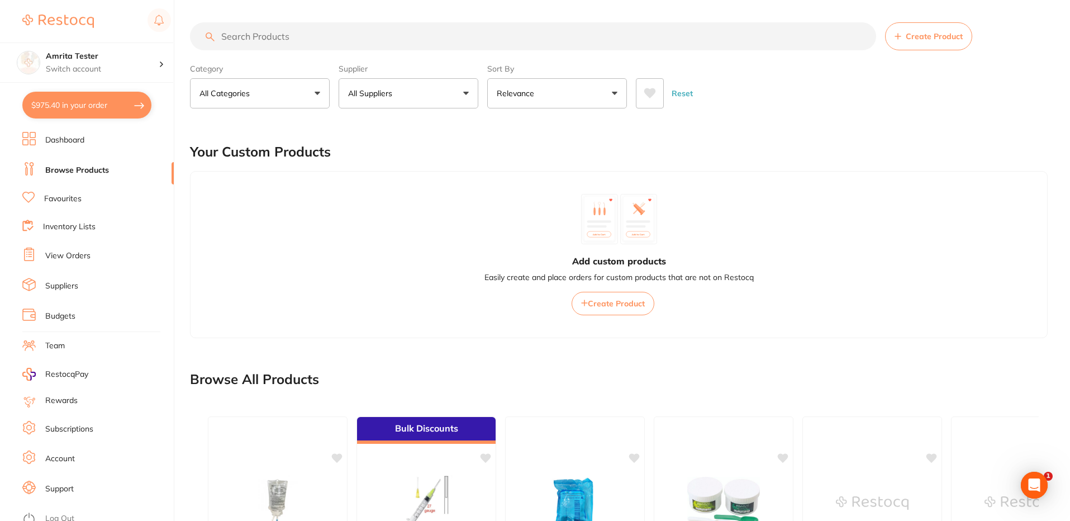
click at [438, 94] on button "All Suppliers" at bounding box center [409, 93] width 140 height 30
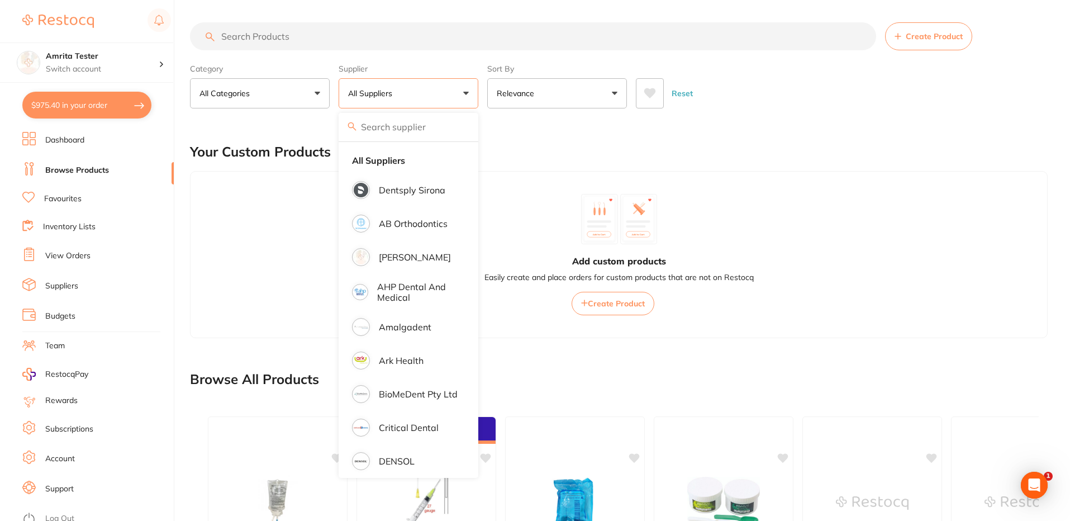
click at [435, 90] on button "All Suppliers" at bounding box center [409, 93] width 140 height 30
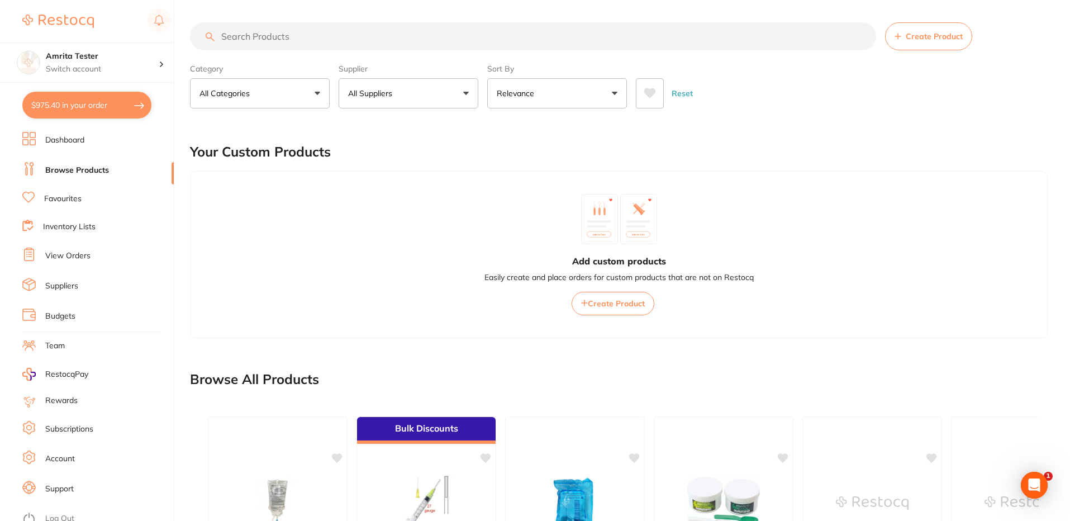
click at [435, 90] on button "All Suppliers" at bounding box center [409, 93] width 140 height 30
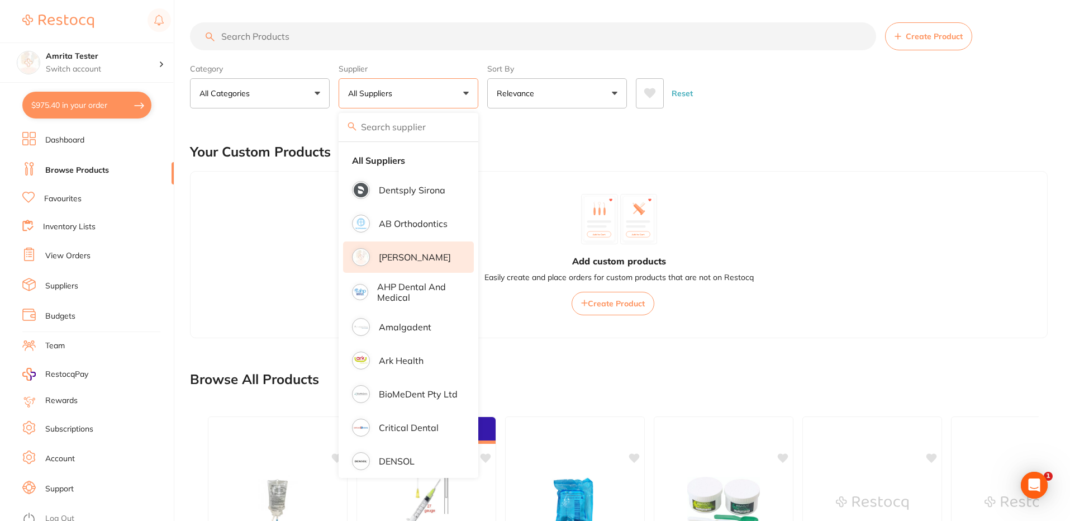
click at [413, 266] on li "[PERSON_NAME]" at bounding box center [408, 256] width 131 height 31
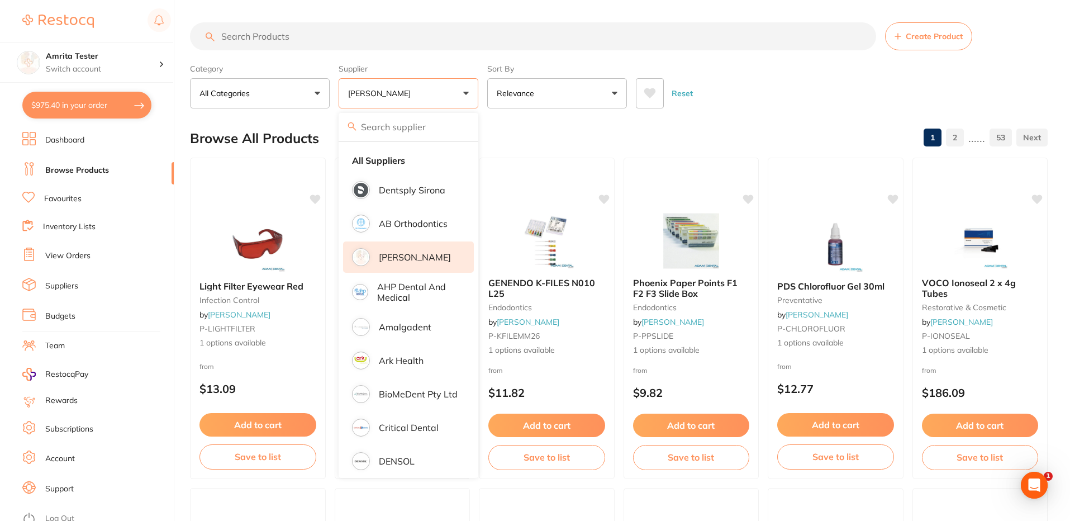
click at [808, 57] on section "Create Product Category All Categories All Categories anaesthetic articulating …" at bounding box center [619, 65] width 858 height 86
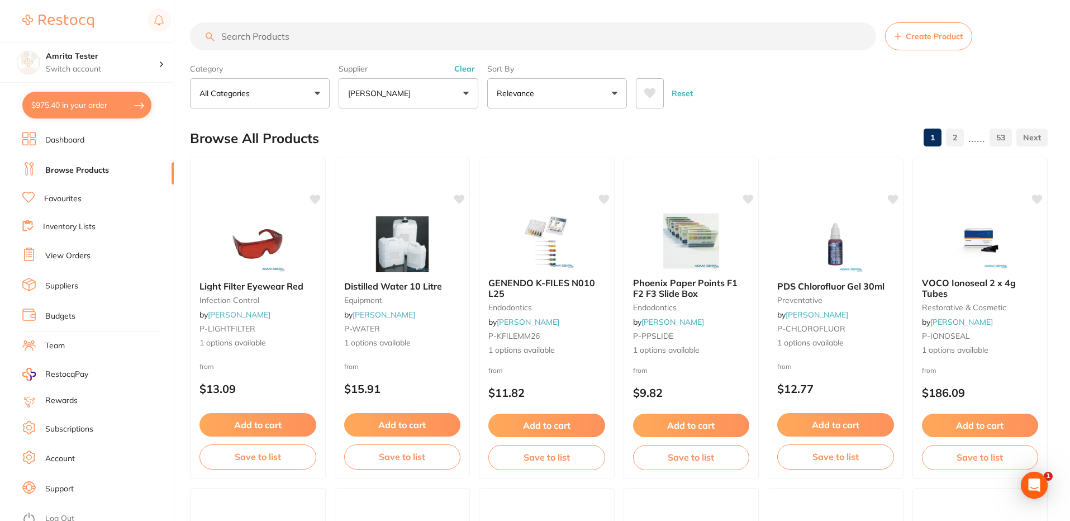
click at [397, 83] on button "[PERSON_NAME]" at bounding box center [409, 93] width 140 height 30
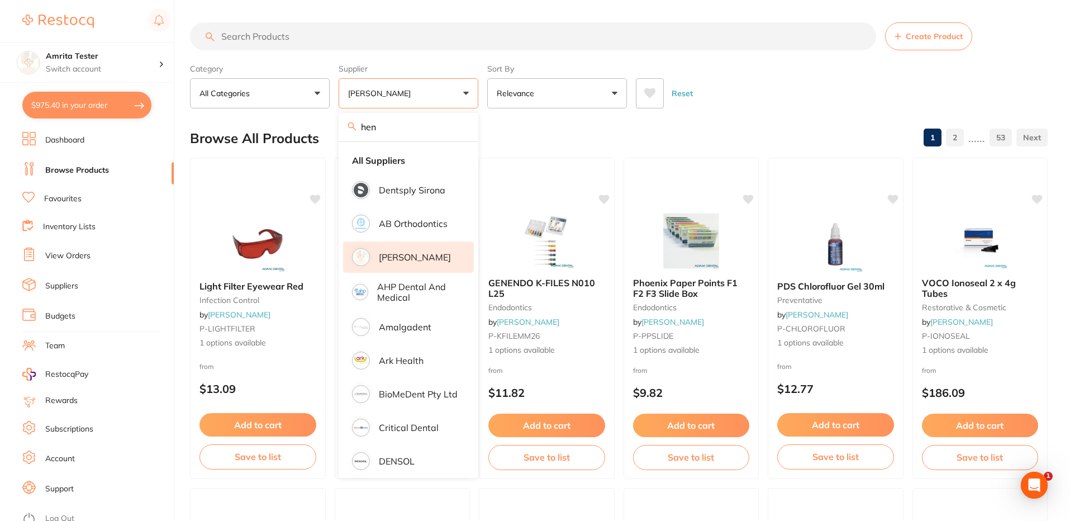
type input "henr"
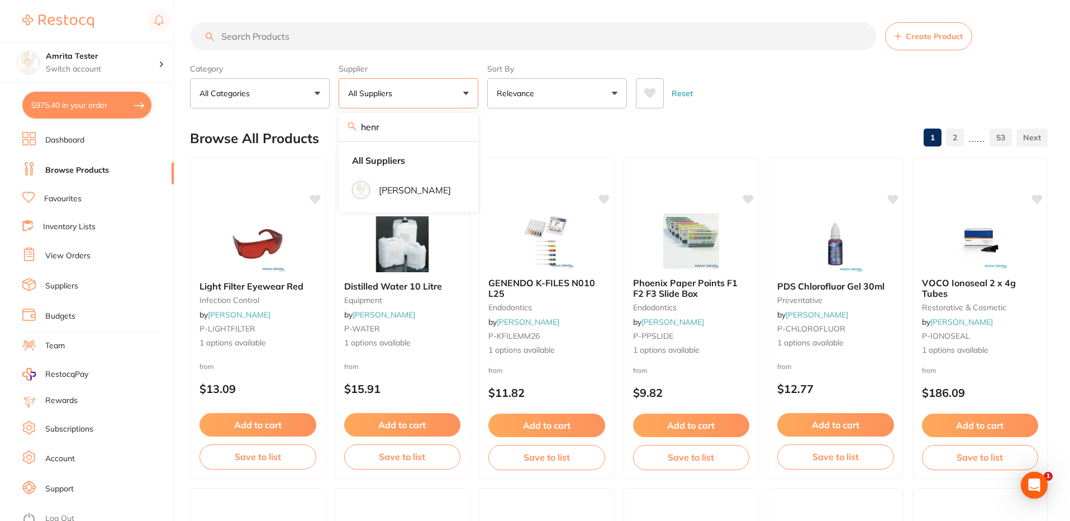
click at [458, 127] on input "henr" at bounding box center [409, 127] width 140 height 28
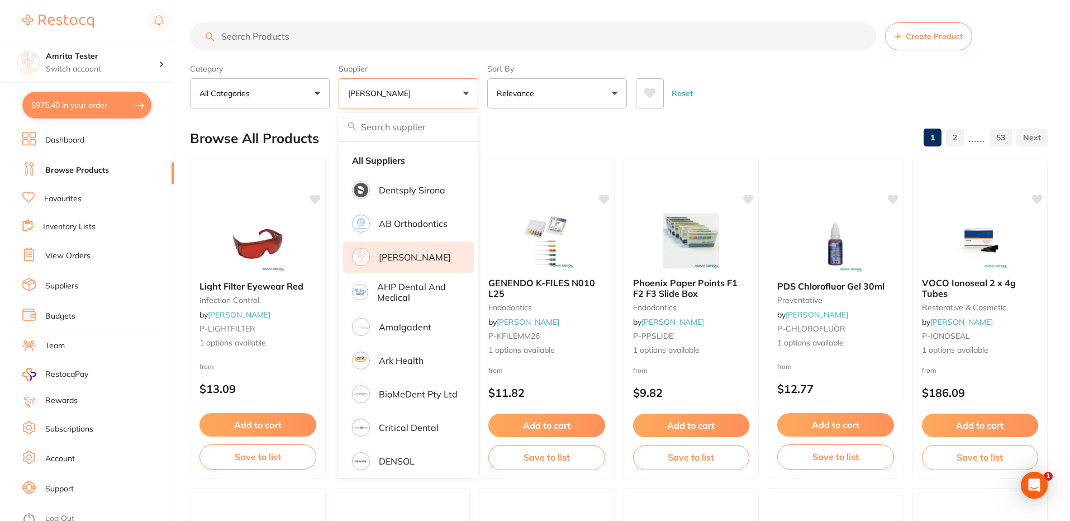
click at [800, 78] on div "Reset" at bounding box center [837, 88] width 403 height 39
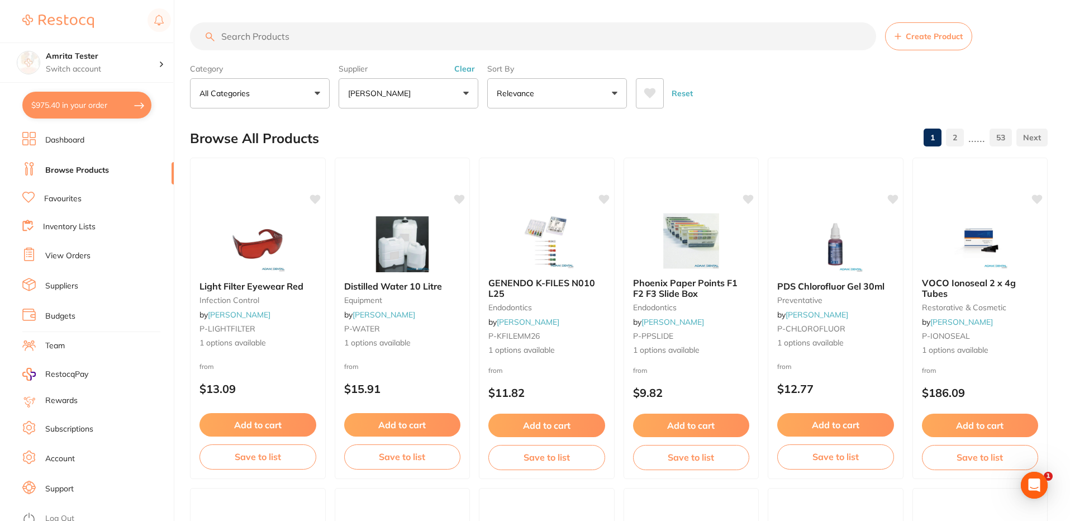
click at [69, 198] on link "Favourites" at bounding box center [62, 198] width 37 height 11
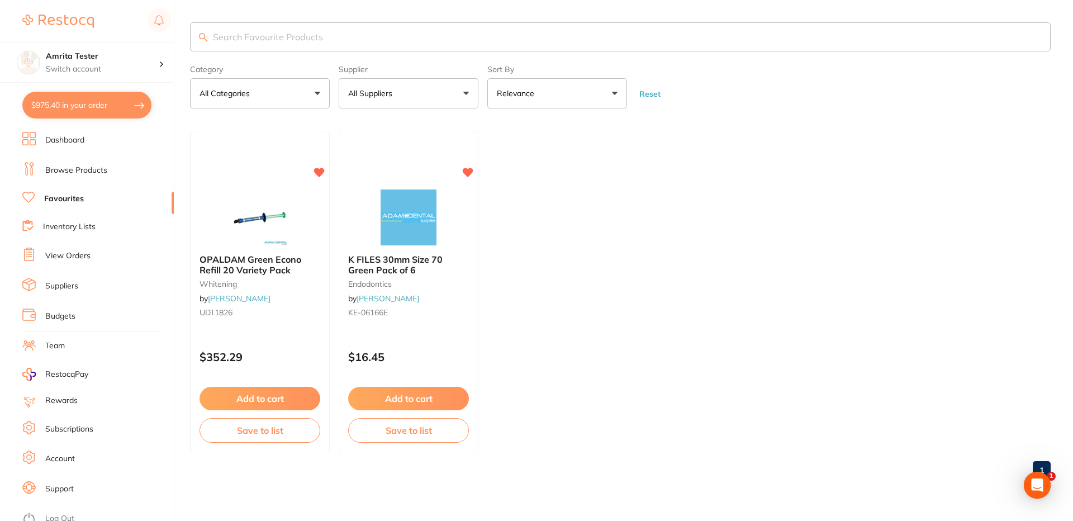
click at [71, 222] on link "Inventory Lists" at bounding box center [69, 226] width 53 height 11
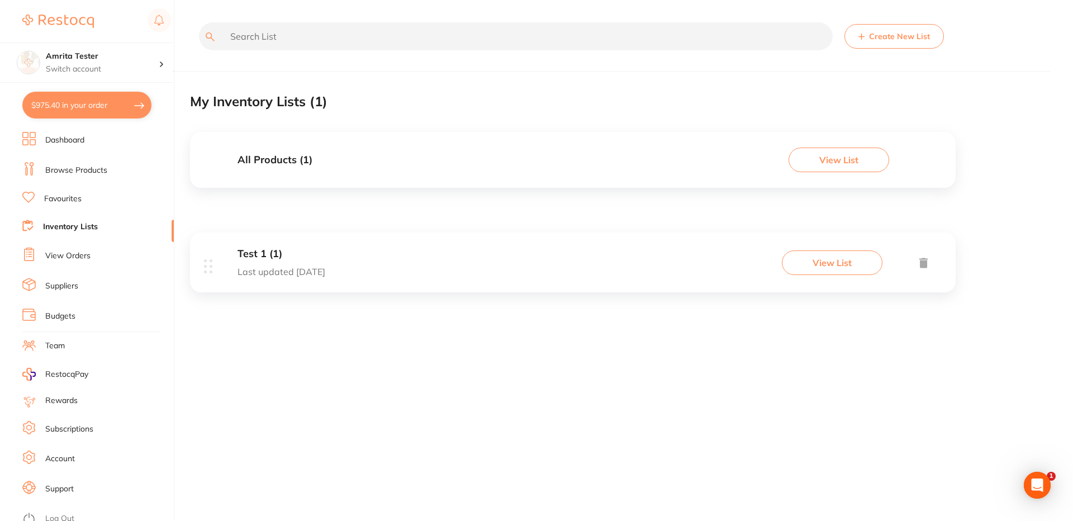
click at [88, 163] on li "Browse Products" at bounding box center [97, 170] width 151 height 17
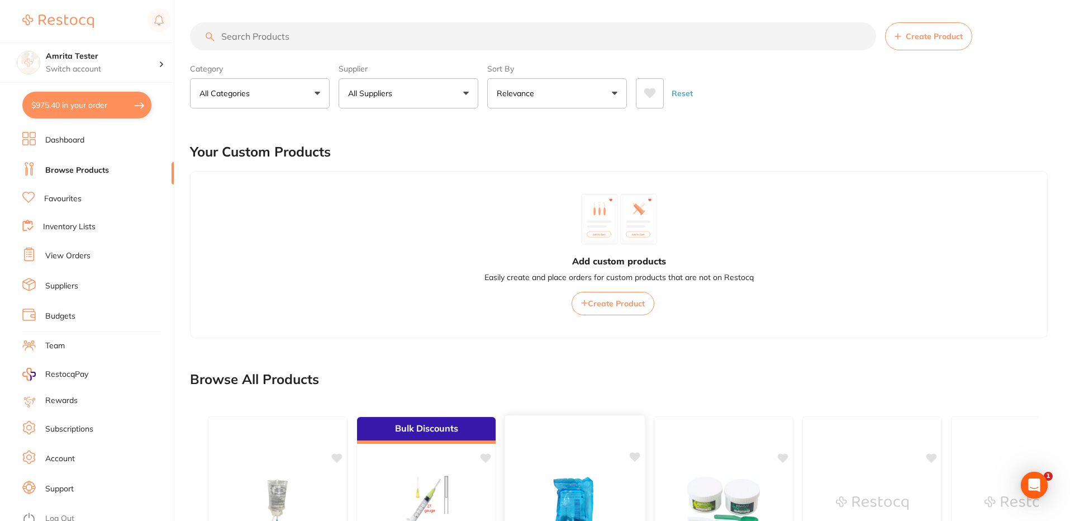
click at [523, 295] on div "Add custom products Easily create and place orders for custom products that are…" at bounding box center [619, 254] width 858 height 167
click at [65, 279] on li "Suppliers" at bounding box center [97, 286] width 151 height 17
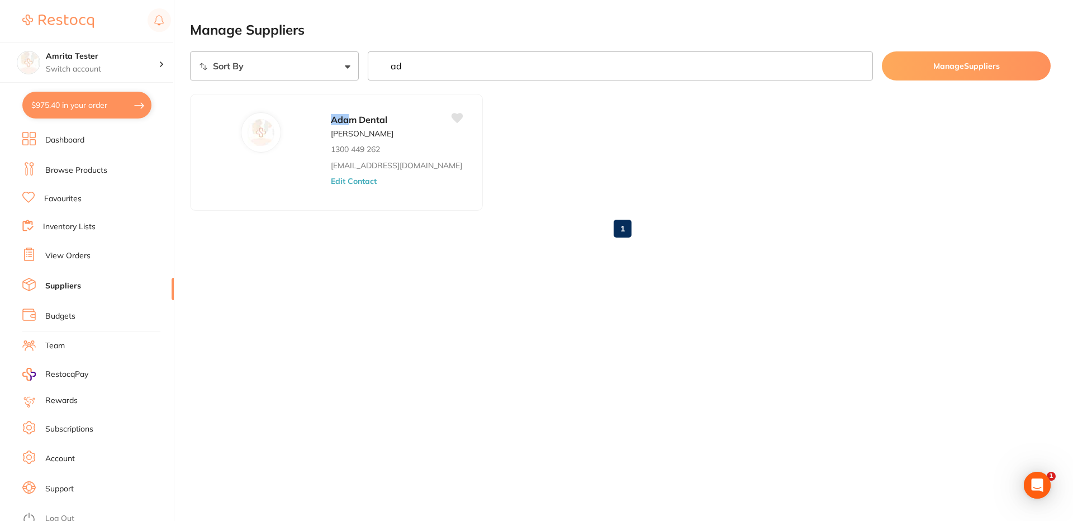
type input "a"
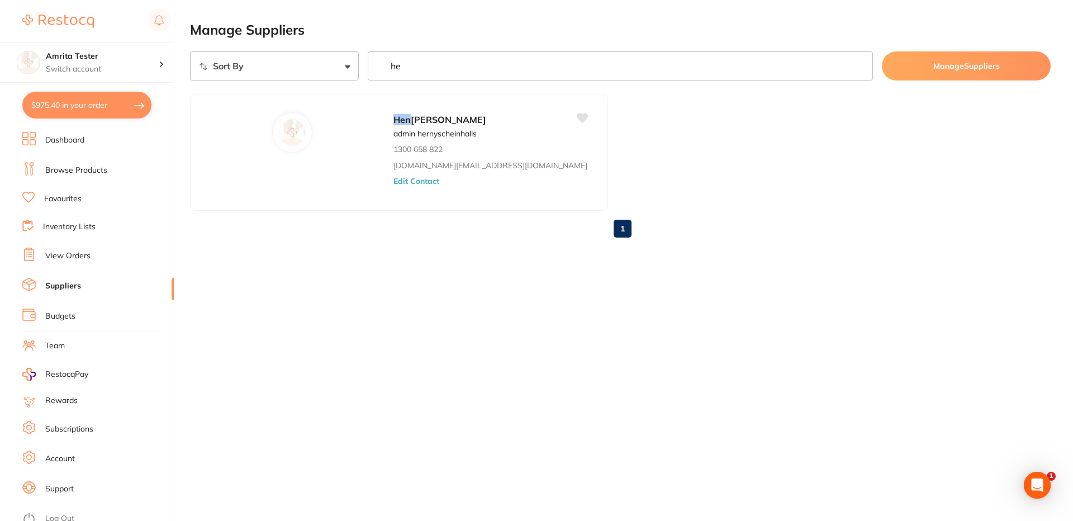
type input "h"
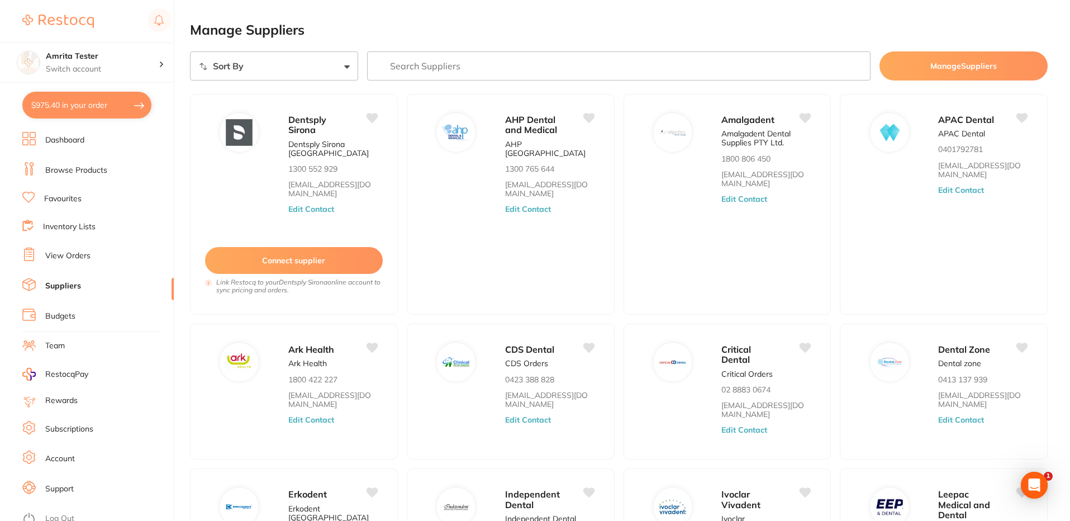
click at [92, 170] on link "Browse Products" at bounding box center [76, 170] width 62 height 11
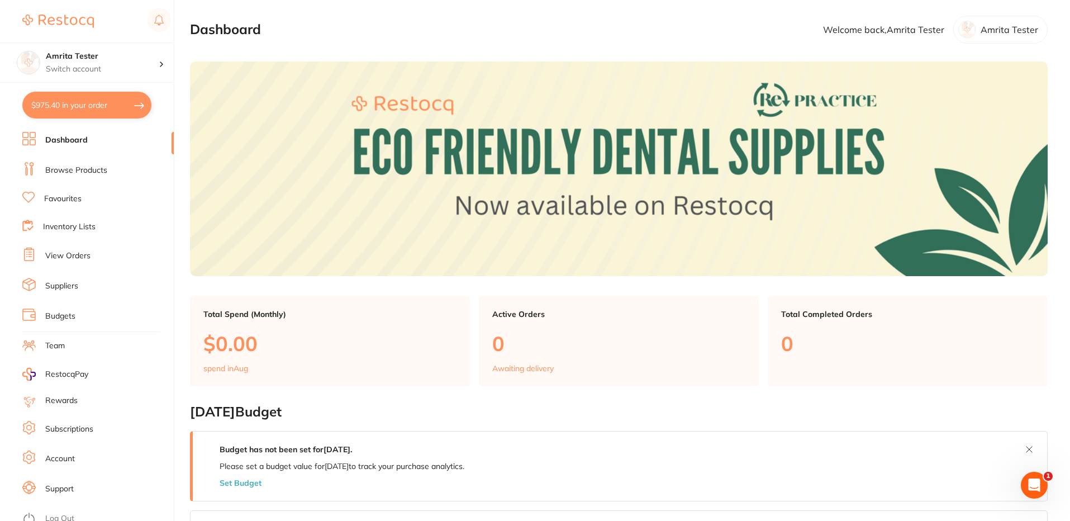
click at [77, 169] on link "Browse Products" at bounding box center [76, 170] width 62 height 11
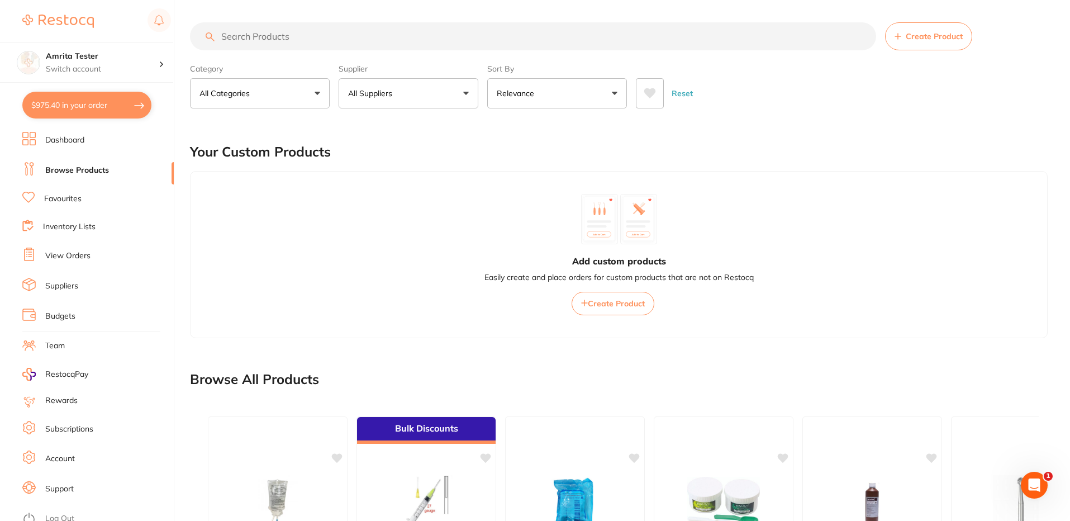
click at [415, 93] on button "All Suppliers" at bounding box center [409, 93] width 140 height 30
type input "hen"
click at [376, 187] on li "[PERSON_NAME]" at bounding box center [408, 189] width 131 height 31
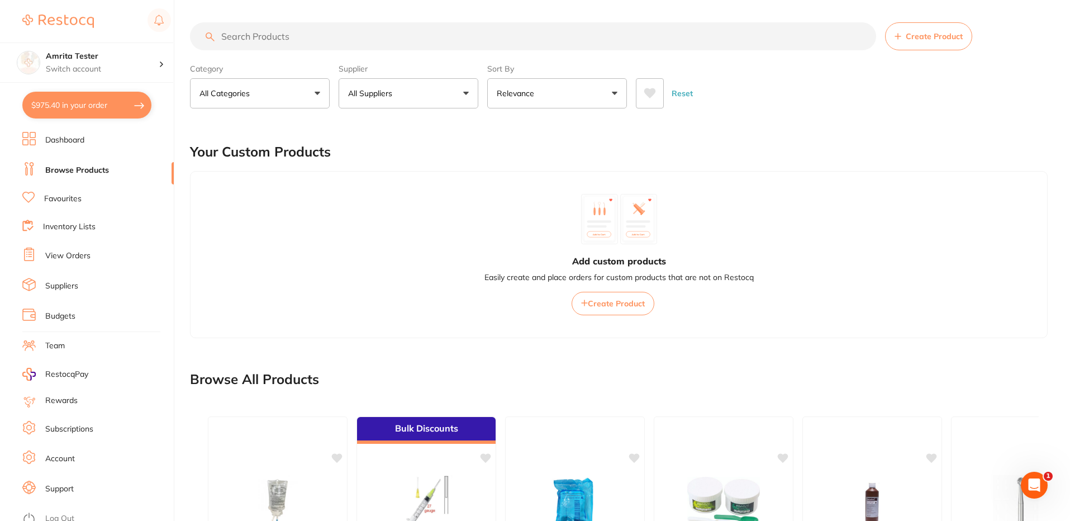
click at [77, 140] on link "Dashboard" at bounding box center [64, 140] width 39 height 11
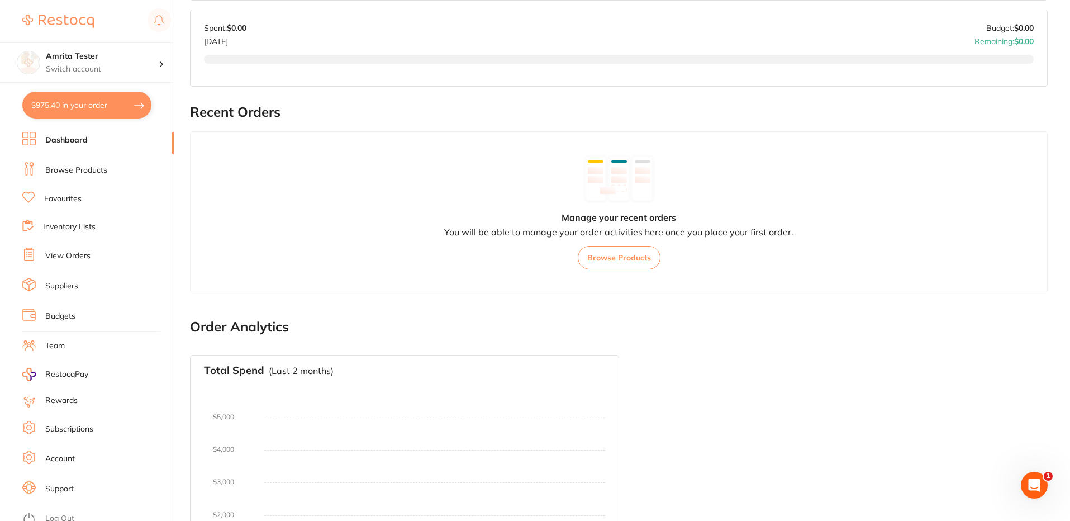
scroll to position [597, 0]
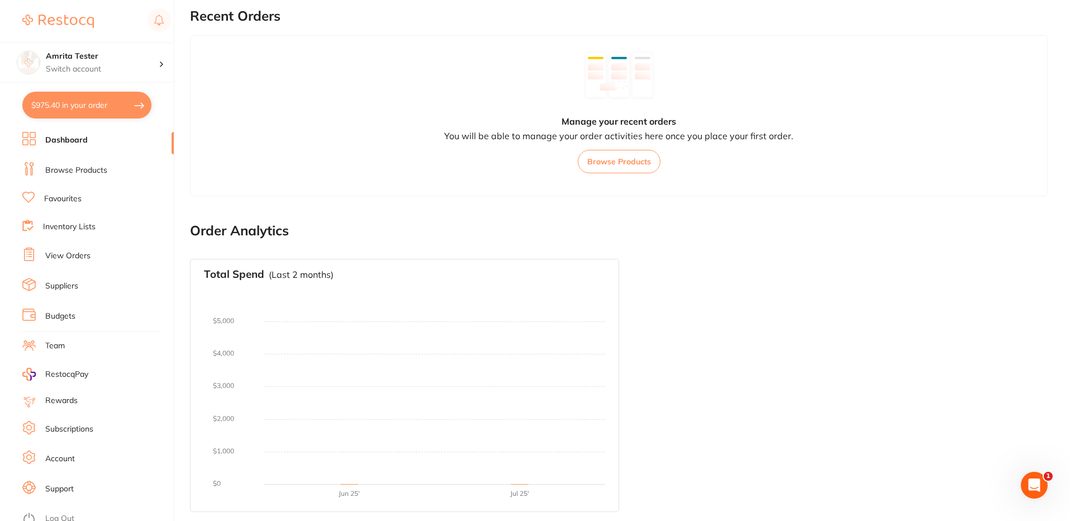
click at [630, 159] on button "Browse Products" at bounding box center [619, 161] width 83 height 23
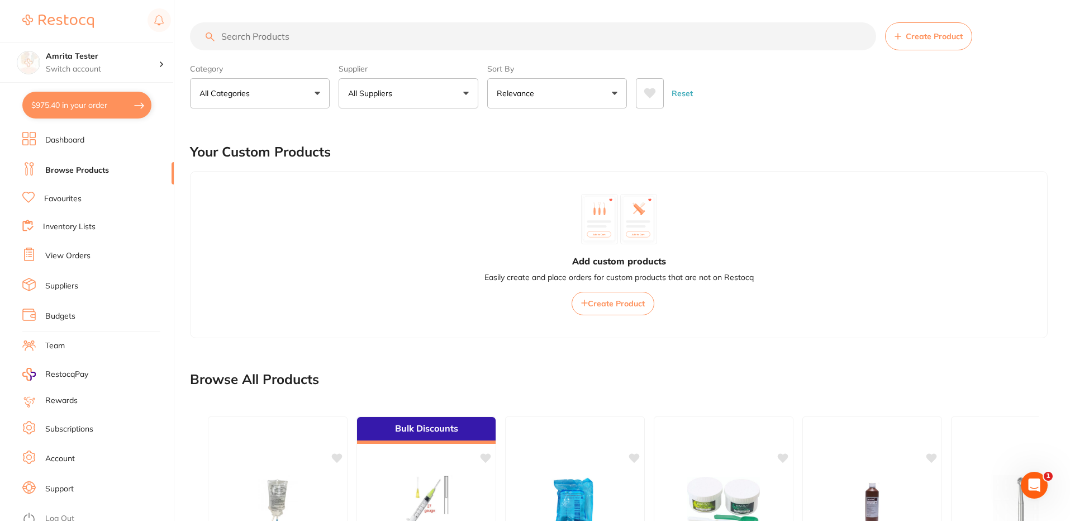
click at [424, 92] on button "All Suppliers" at bounding box center [409, 93] width 140 height 30
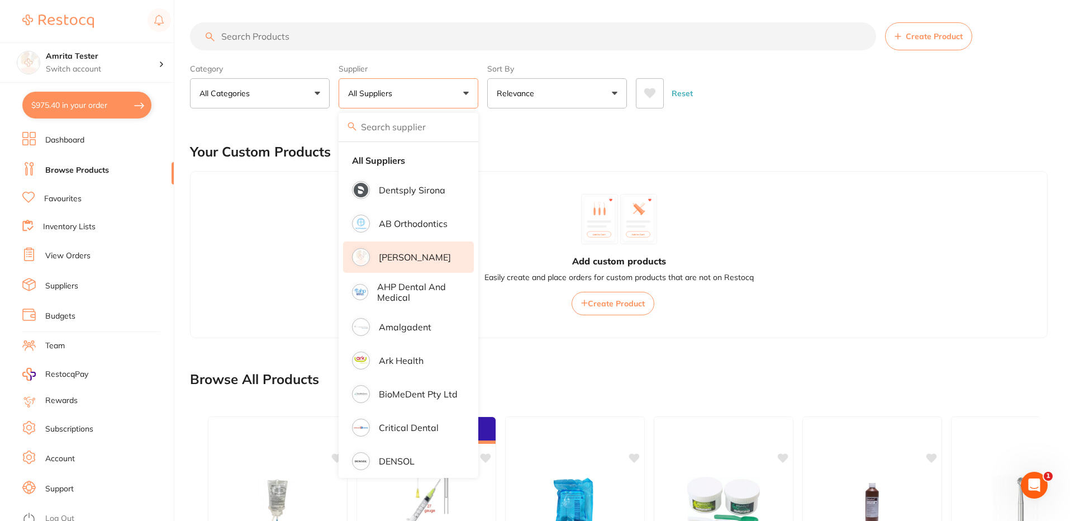
click at [421, 253] on p "[PERSON_NAME]" at bounding box center [415, 257] width 72 height 10
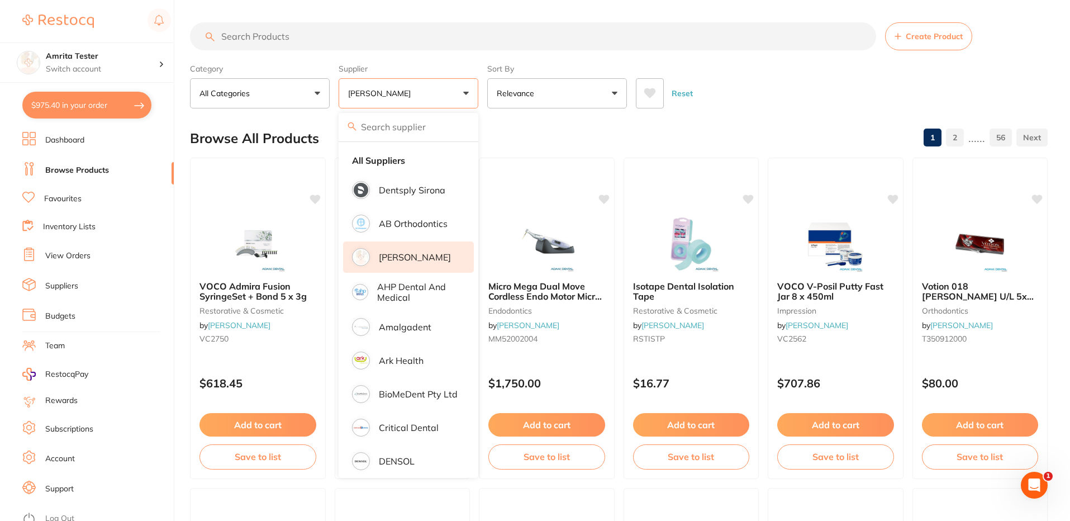
click at [871, 60] on div "Category All Categories All Categories anaesthetic articulating burs crown & br…" at bounding box center [619, 83] width 858 height 49
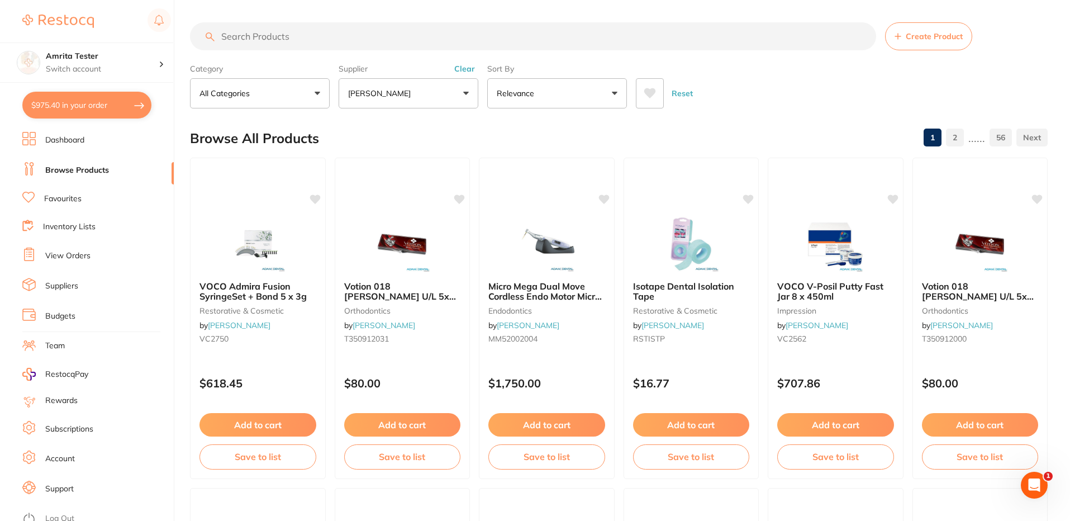
click at [393, 87] on button "[PERSON_NAME]" at bounding box center [409, 93] width 140 height 30
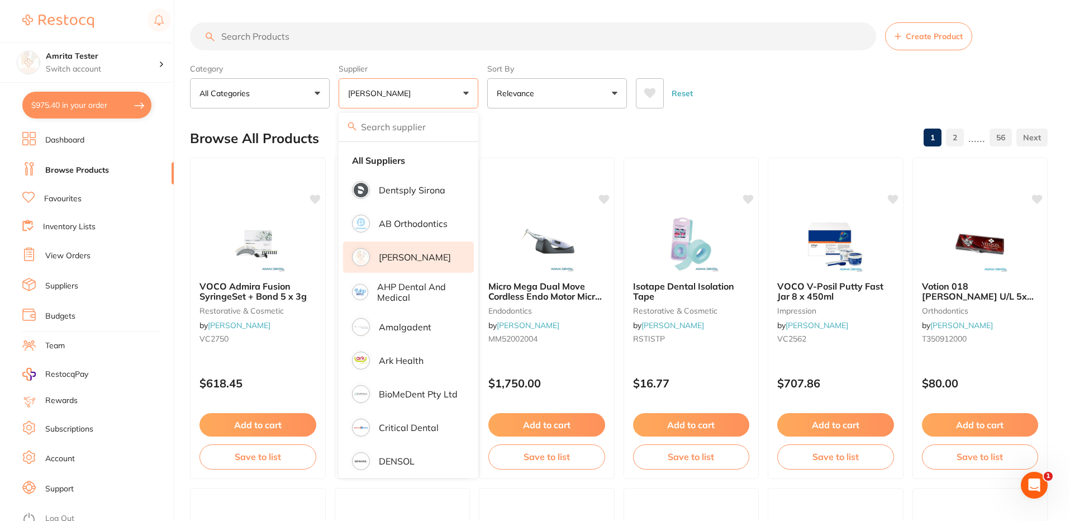
click at [681, 94] on button "Reset" at bounding box center [682, 93] width 28 height 30
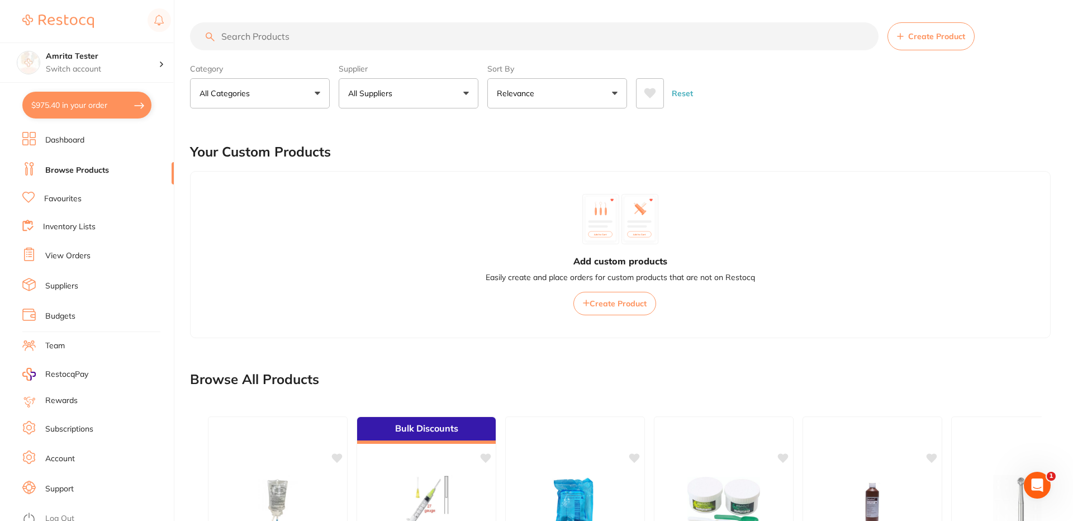
click at [407, 91] on button "All Suppliers" at bounding box center [409, 93] width 140 height 30
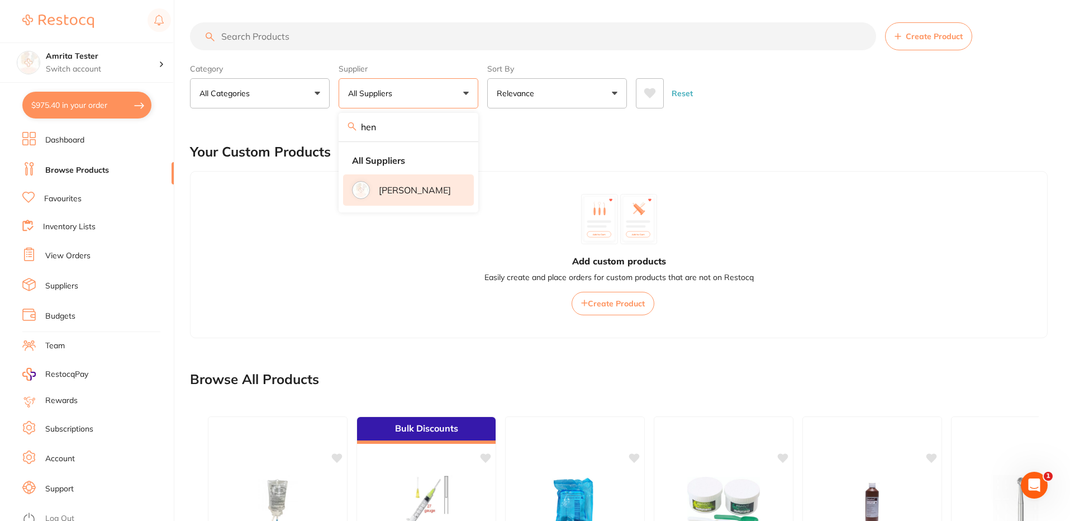
type input "hen"
click at [383, 185] on p "[PERSON_NAME]" at bounding box center [415, 190] width 72 height 10
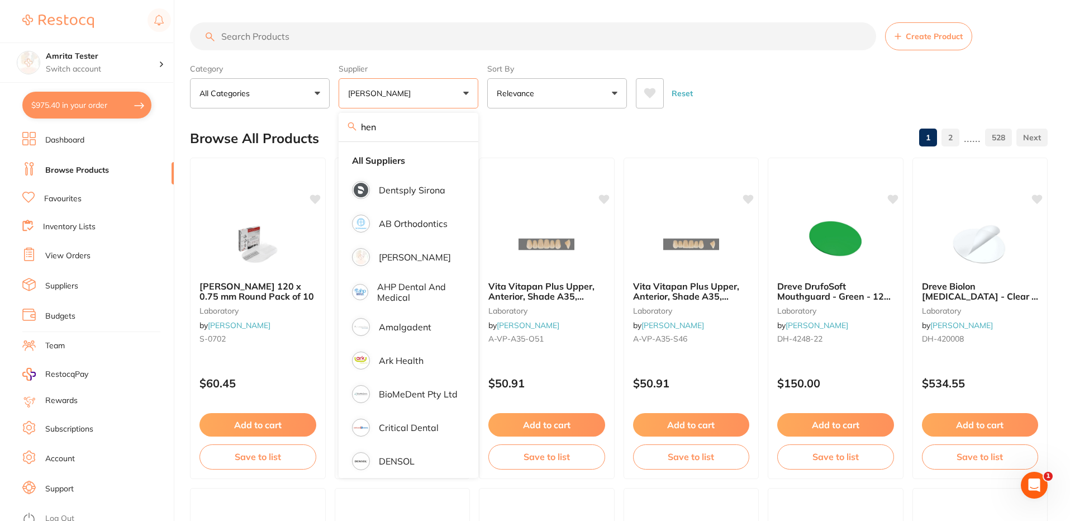
click at [781, 89] on div "Reset" at bounding box center [837, 88] width 403 height 39
